Goal: Transaction & Acquisition: Obtain resource

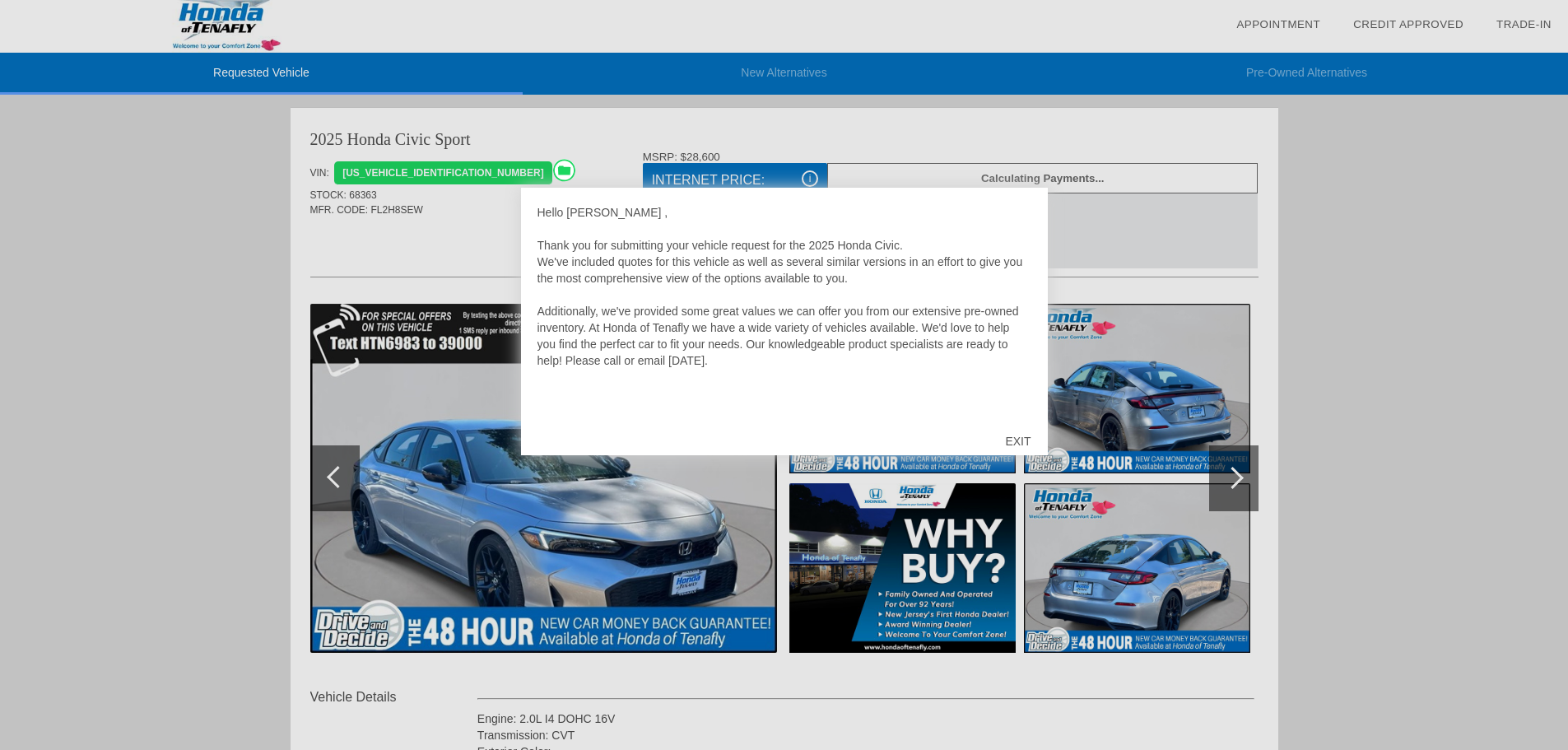
click at [1010, 434] on div "EXIT" at bounding box center [1017, 441] width 58 height 49
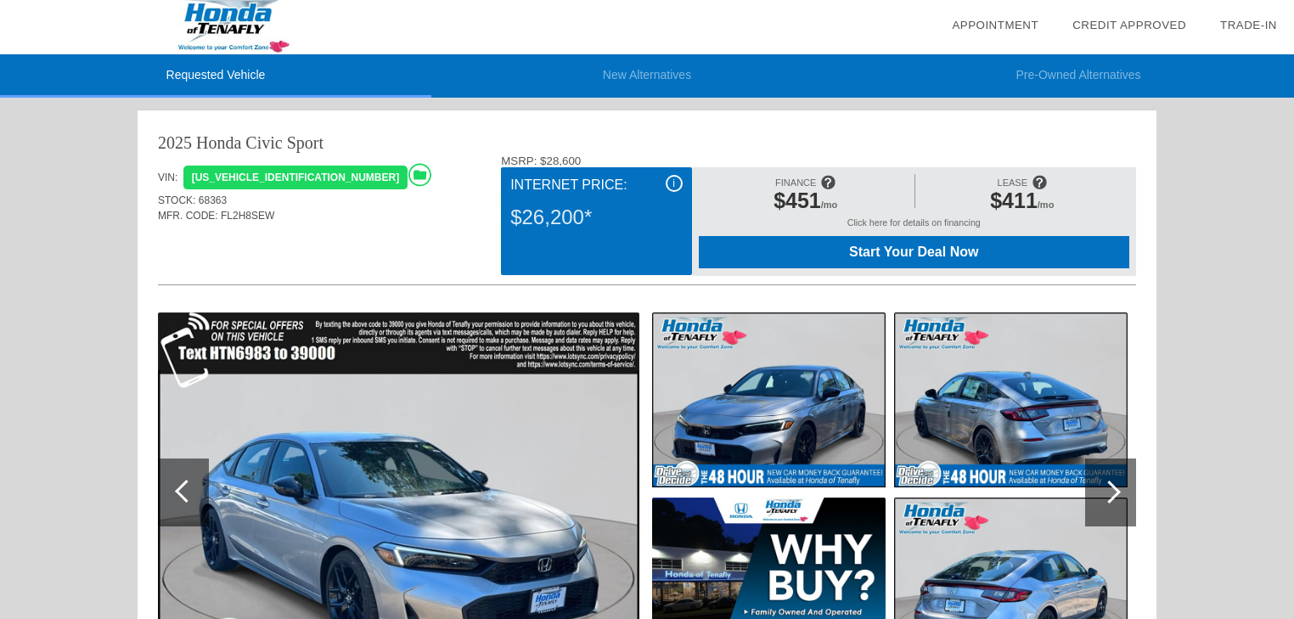
click at [674, 177] on div "i" at bounding box center [674, 183] width 17 height 17
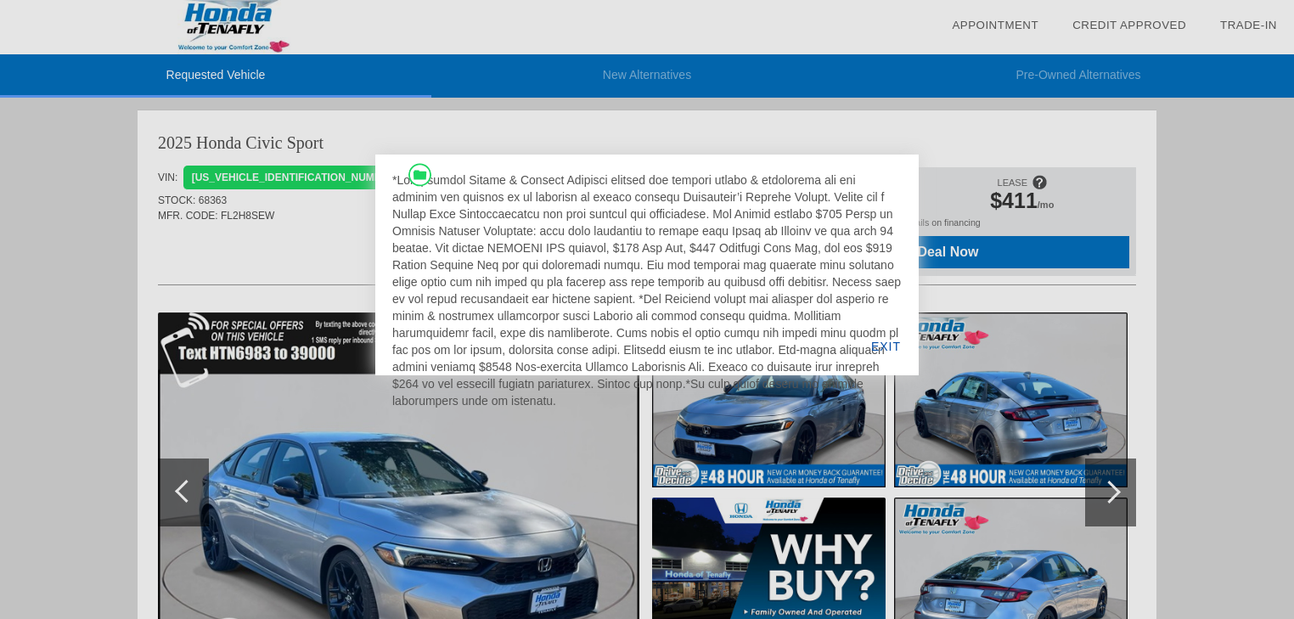
click at [885, 347] on div "EXIT" at bounding box center [885, 346] width 65 height 58
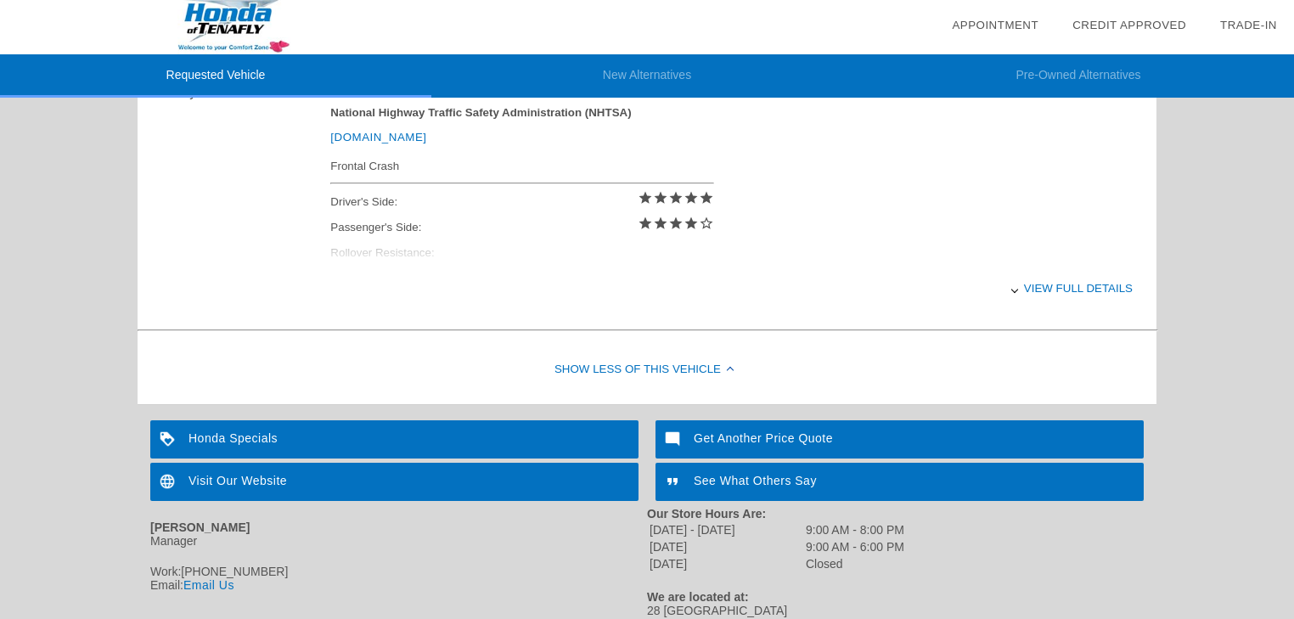
scroll to position [798, 0]
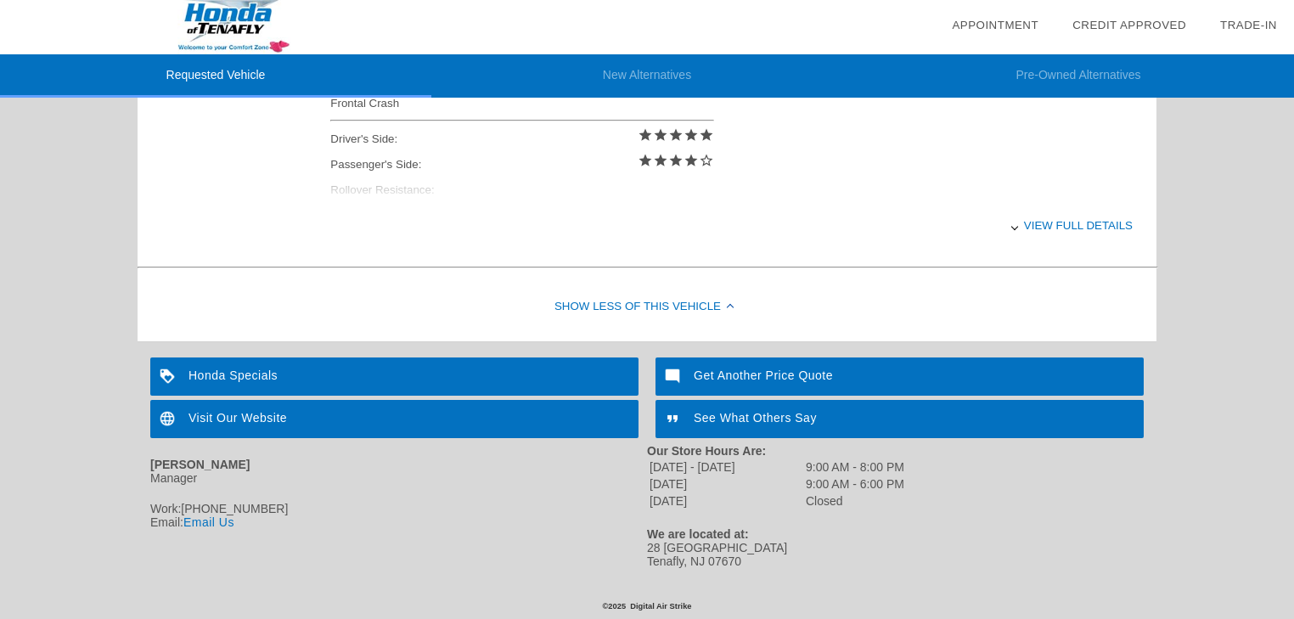
click at [627, 295] on div "Show Less of this Vehicle" at bounding box center [647, 307] width 1019 height 68
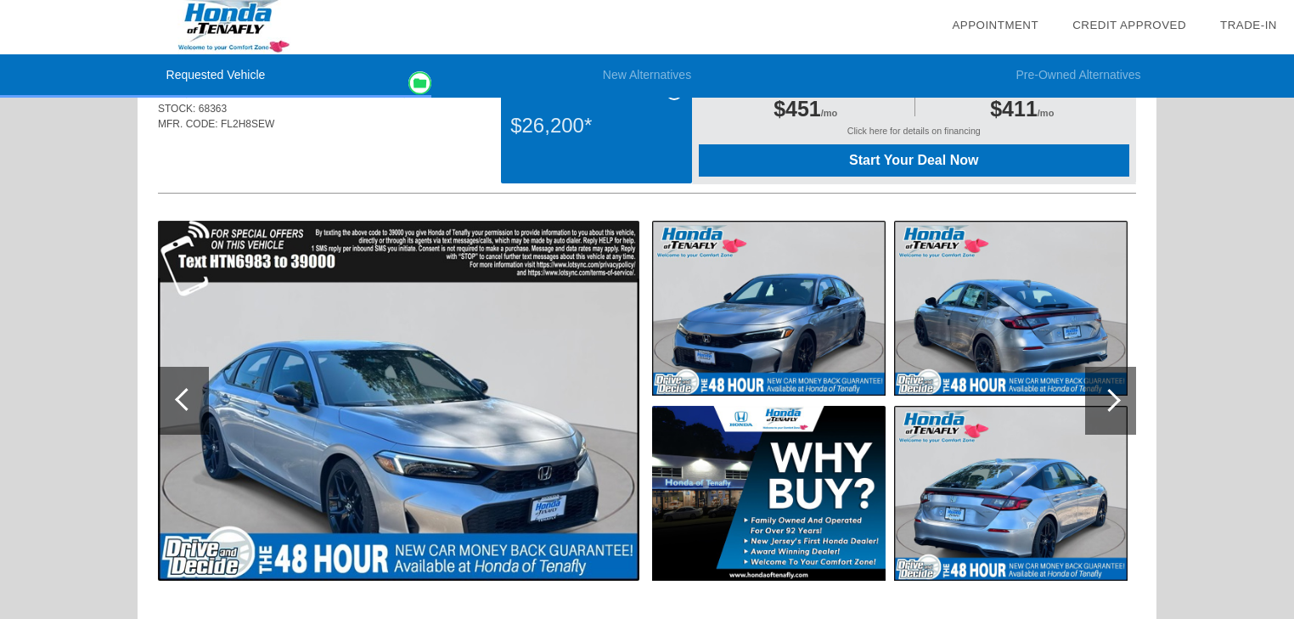
scroll to position [0, 0]
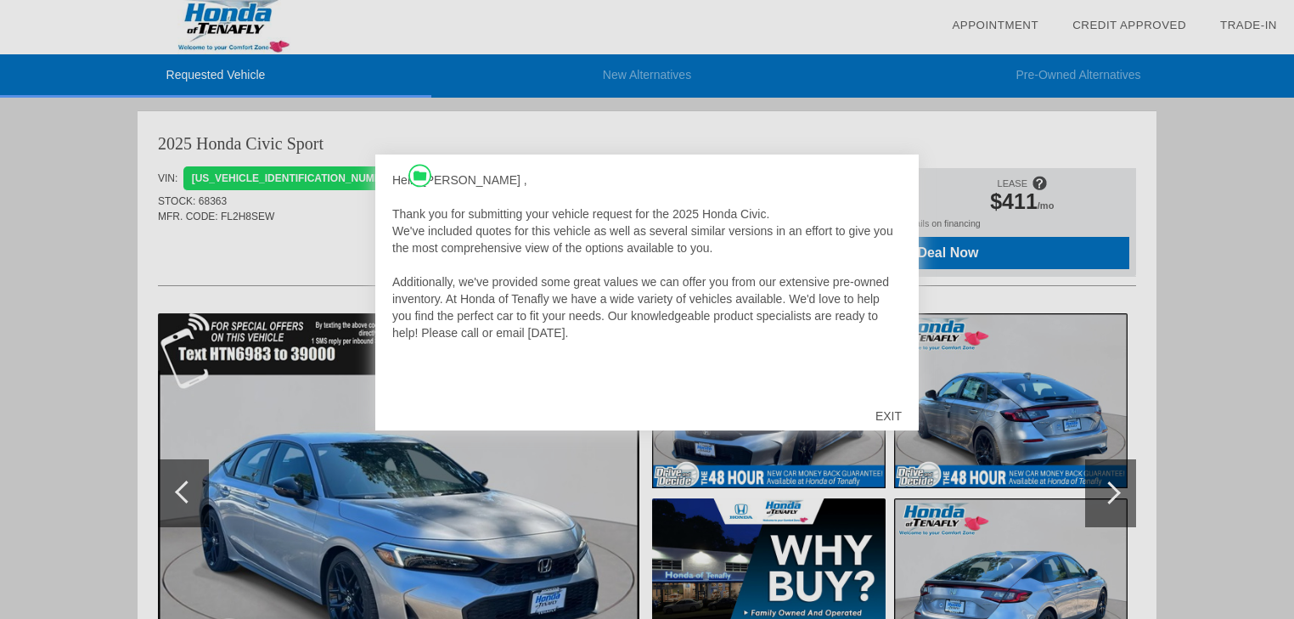
click at [886, 413] on div "EXIT" at bounding box center [888, 415] width 60 height 51
